Goal: Use online tool/utility: Utilize a website feature to perform a specific function

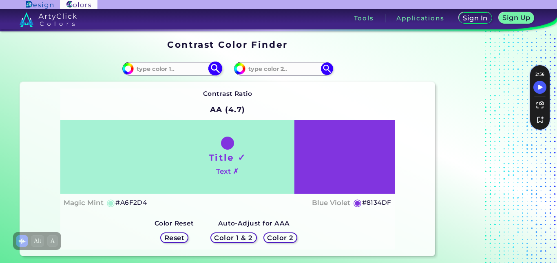
click at [162, 67] on input at bounding box center [172, 68] width 76 height 11
paste input "#7978F7"
type input "#7978F7"
type input "#7978f7"
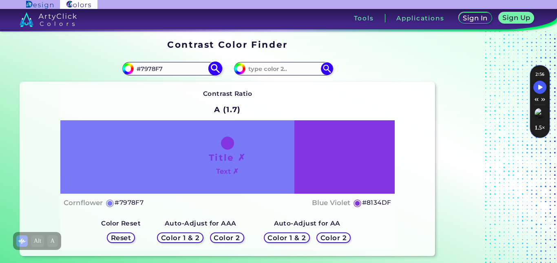
click at [178, 70] on input "#7978F7" at bounding box center [172, 68] width 76 height 11
paste input "F4D5EA"
type input "F4D5EA"
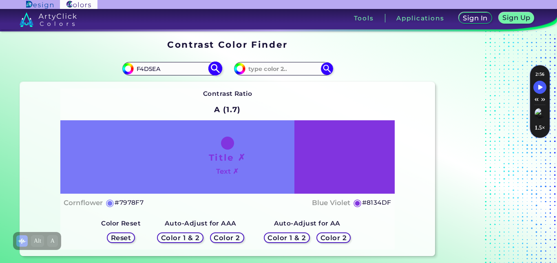
type input "#f4d5ea"
type input "#F4D5EA"
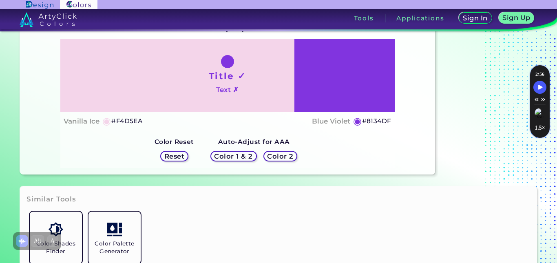
scroll to position [41, 0]
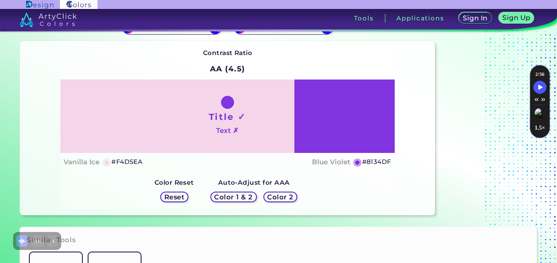
click at [280, 199] on h5 "Color 2" at bounding box center [280, 197] width 24 height 6
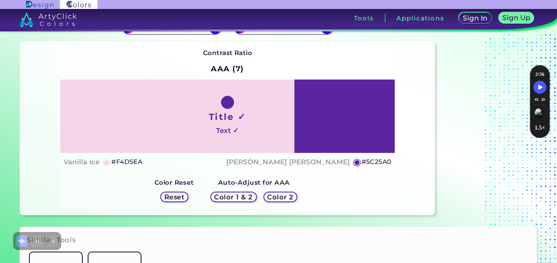
click at [280, 199] on h5 "Color 2" at bounding box center [280, 197] width 24 height 6
click at [373, 161] on h5 "#5C25A0" at bounding box center [377, 162] width 30 height 11
click at [373, 162] on h5 "#5C25A0" at bounding box center [377, 162] width 30 height 11
click at [350, 4] on div at bounding box center [278, 4] width 557 height 9
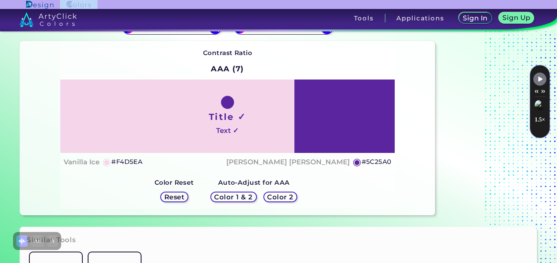
click at [350, 4] on div at bounding box center [278, 4] width 557 height 9
click at [350, 5] on div at bounding box center [278, 4] width 557 height 9
